Goal: Task Accomplishment & Management: Manage account settings

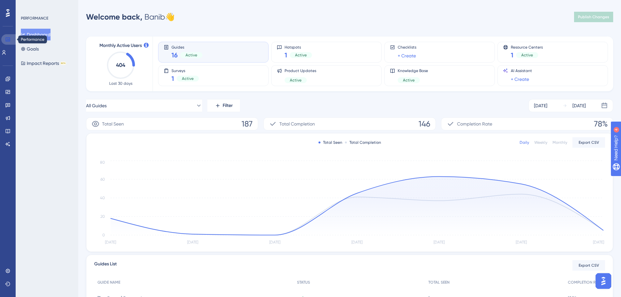
click at [8, 39] on icon at bounding box center [8, 40] width 4 height 4
click at [8, 92] on icon at bounding box center [8, 92] width 4 height 4
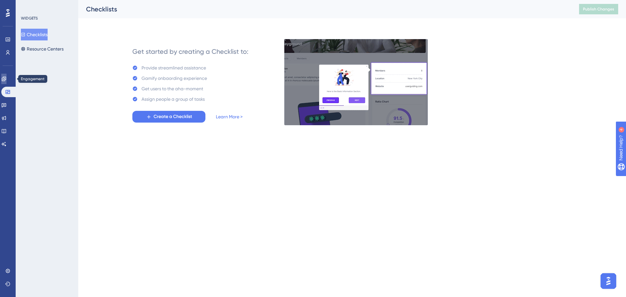
click at [6, 79] on icon at bounding box center [4, 79] width 4 height 4
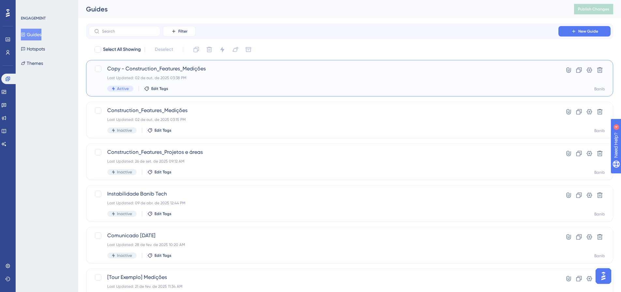
click at [560, 80] on div "Copy - Construction_Features_Medições Last Updated: 02 de out. de 2025 03:38 PM…" at bounding box center [349, 78] width 511 height 27
click at [589, 70] on icon at bounding box center [590, 70] width 6 height 5
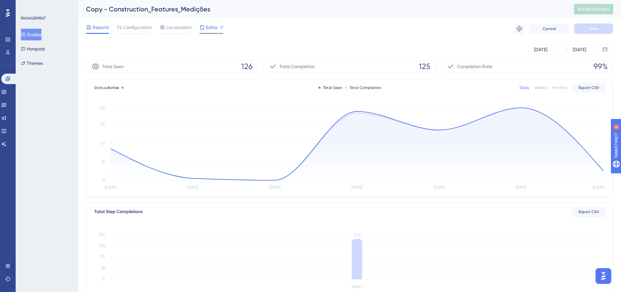
click at [221, 30] on div at bounding box center [221, 27] width 3 height 8
click at [129, 28] on span "Configuration" at bounding box center [137, 27] width 29 height 8
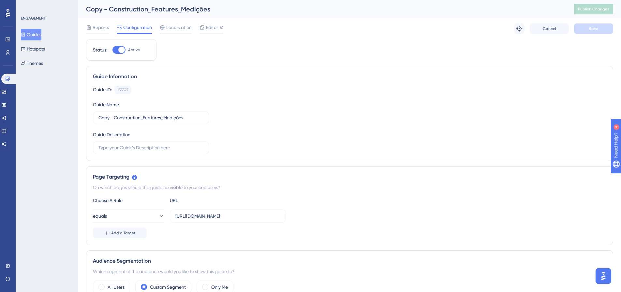
click at [122, 49] on div at bounding box center [121, 50] width 7 height 7
click at [113, 50] on input "Active" at bounding box center [112, 50] width 0 height 0
checkbox input "false"
click at [602, 27] on button "Save" at bounding box center [593, 28] width 39 height 10
click at [36, 37] on button "Guides" at bounding box center [31, 35] width 21 height 12
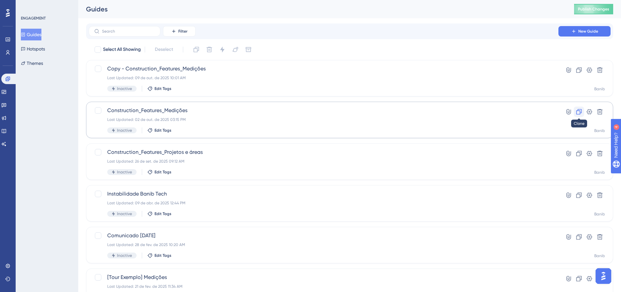
click at [580, 112] on icon at bounding box center [579, 112] width 7 height 7
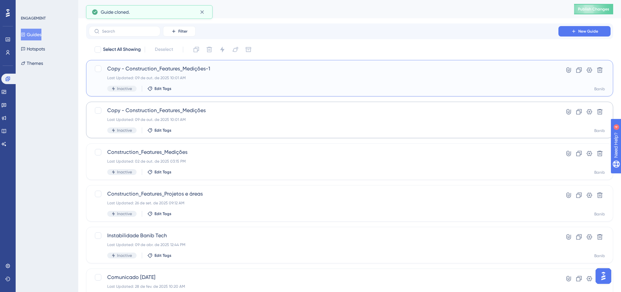
click at [497, 81] on div "Copy - Construction_Features_Medições-1 Last Updated: 09 de out. de 2025 10:01 …" at bounding box center [323, 78] width 433 height 27
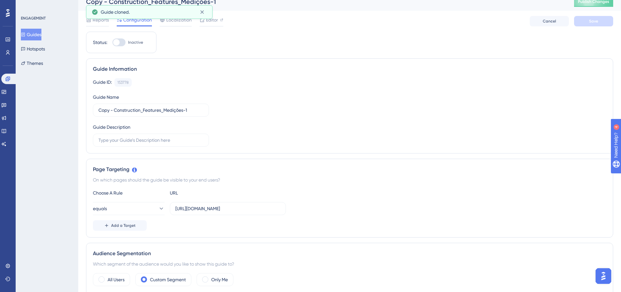
scroll to position [33, 0]
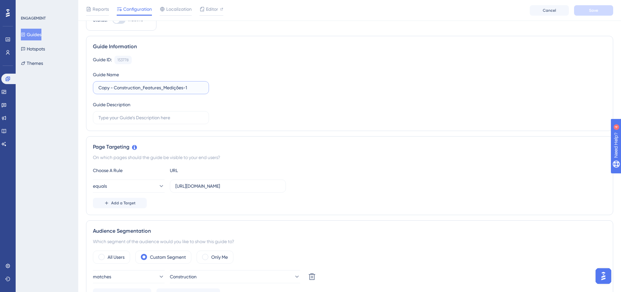
drag, startPoint x: 114, startPoint y: 87, endPoint x: 79, endPoint y: 86, distance: 34.3
drag, startPoint x: 99, startPoint y: 87, endPoint x: 89, endPoint y: 87, distance: 10.4
click at [89, 87] on div "Guide Information Guide ID: 153778 Copy Guide Name Construction_Features_Mediçõ…" at bounding box center [349, 83] width 527 height 95
drag, startPoint x: 149, startPoint y: 88, endPoint x: 186, endPoint y: 87, distance: 36.9
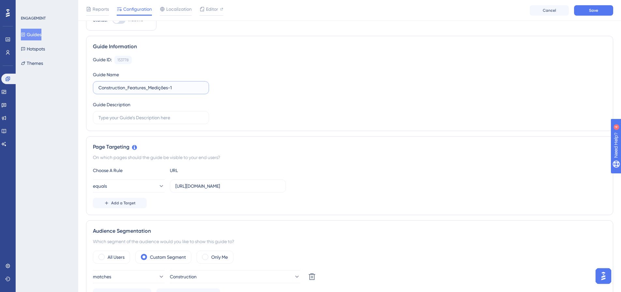
click at [186, 87] on input "Construction_Features_Medições-1" at bounding box center [150, 87] width 105 height 7
type input "Construction_Features_Clonagem"
click at [265, 190] on label "[URL][DOMAIN_NAME]" at bounding box center [228, 186] width 116 height 13
click at [265, 190] on input "[URL][DOMAIN_NAME]" at bounding box center [227, 186] width 105 height 7
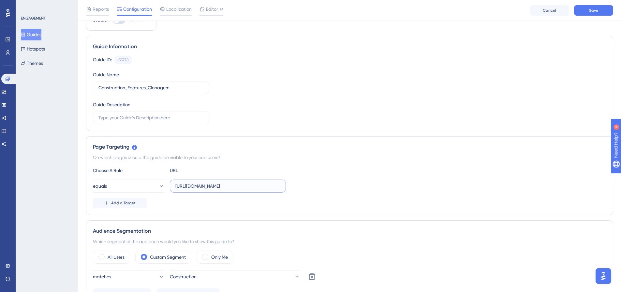
drag, startPoint x: 254, startPoint y: 186, endPoint x: 334, endPoint y: 189, distance: 80.3
click at [333, 189] on div "equals [URL][DOMAIN_NAME]" at bounding box center [350, 186] width 514 height 13
click at [340, 166] on div "Page Targeting On which pages should the guide be visible to your end users? Ch…" at bounding box center [349, 175] width 527 height 79
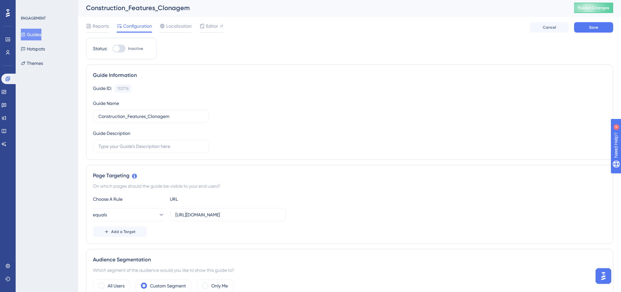
scroll to position [0, 0]
click at [207, 30] on span "Editor" at bounding box center [212, 27] width 12 height 8
click at [116, 52] on div at bounding box center [116, 50] width 7 height 7
click at [113, 50] on input "Inactive" at bounding box center [112, 50] width 0 height 0
checkbox input "true"
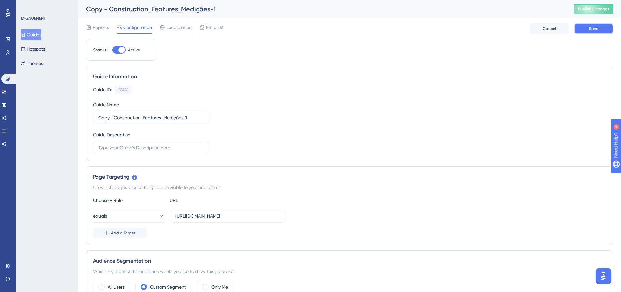
click at [594, 29] on span "Save" at bounding box center [593, 28] width 9 height 5
click at [596, 8] on span "Publish Changes" at bounding box center [593, 9] width 31 height 5
